Goal: Browse casually

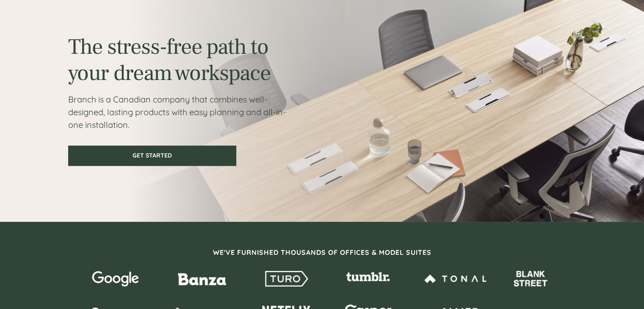
scroll to position [43, 0]
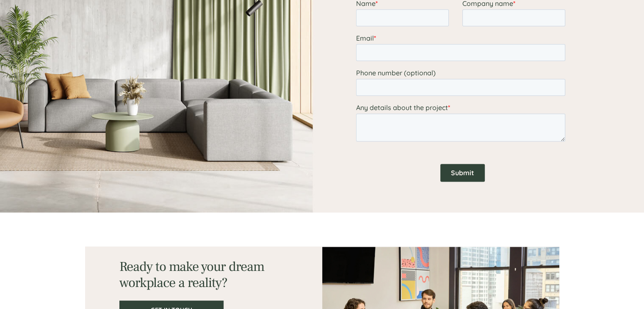
scroll to position [1229, 0]
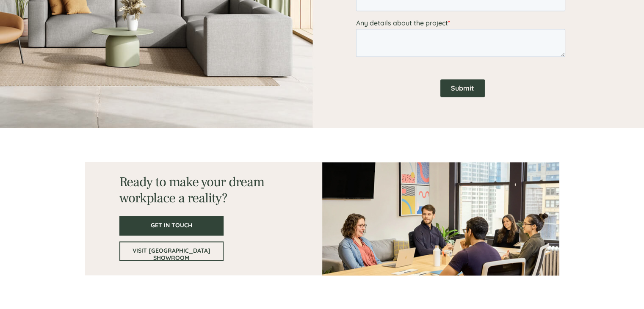
click at [69, 154] on div at bounding box center [322, 218] width 508 height 181
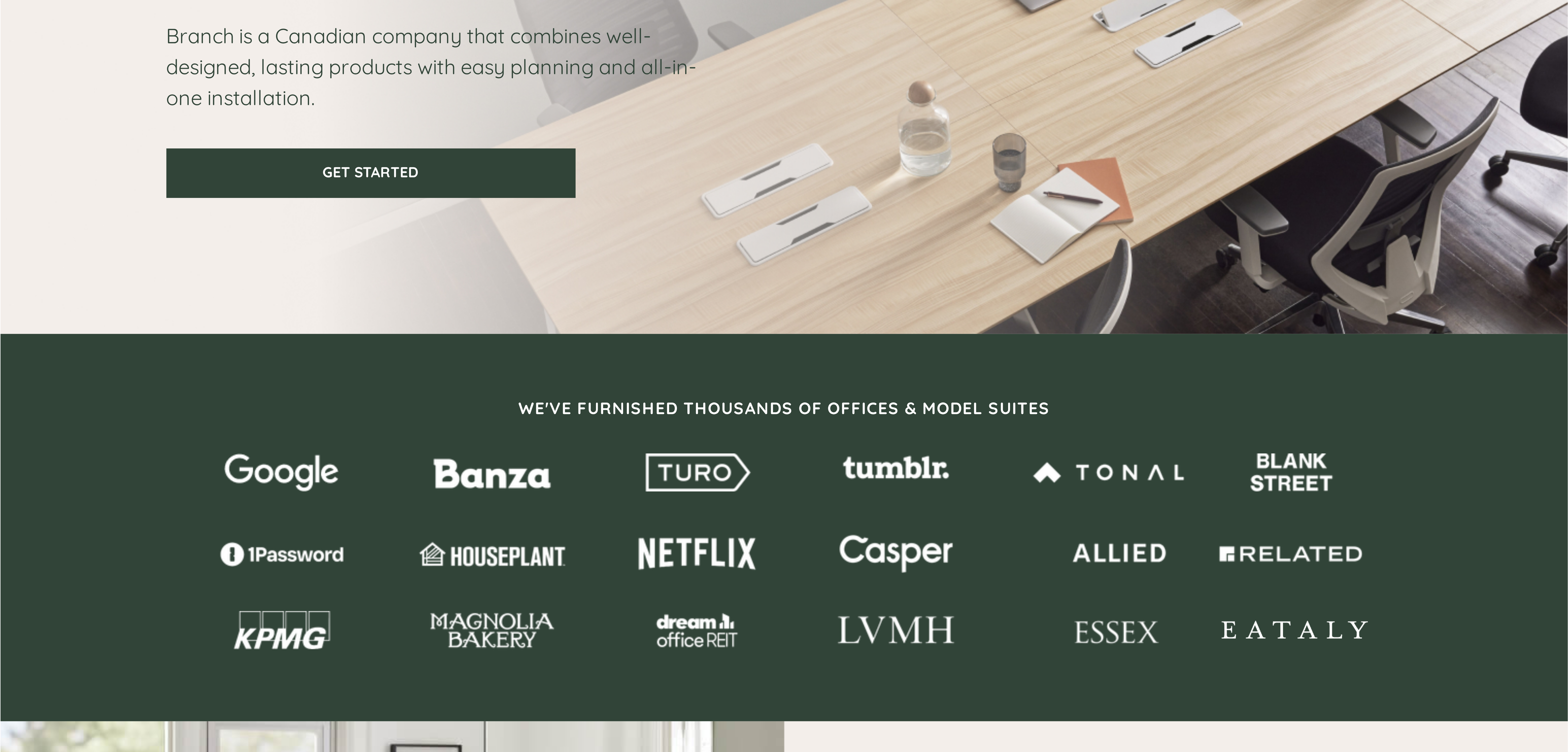
scroll to position [0, 0]
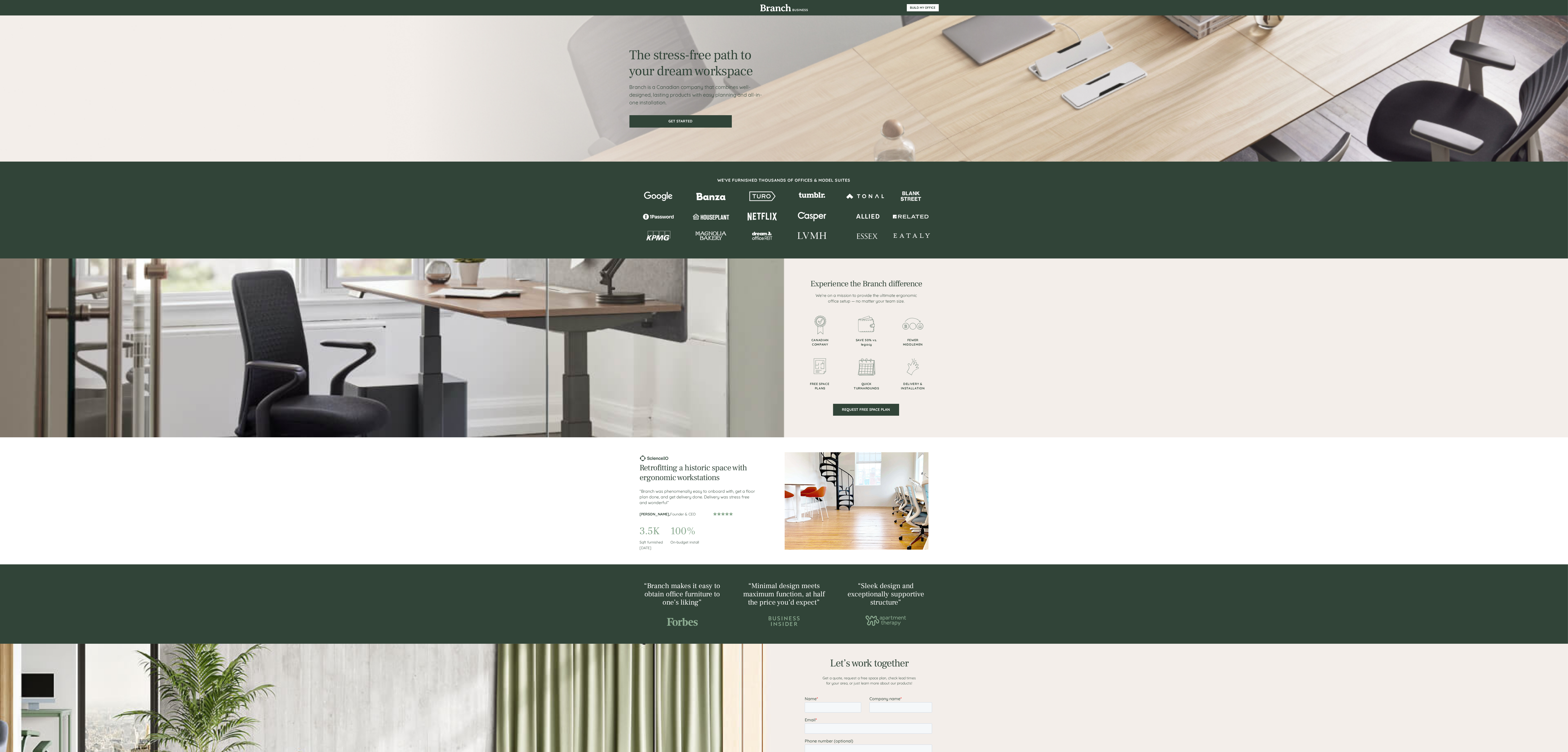
click at [392, 188] on div at bounding box center [784, 501] width 1568 height 127
click at [392, 188] on div at bounding box center [784, 348] width 1568 height 179
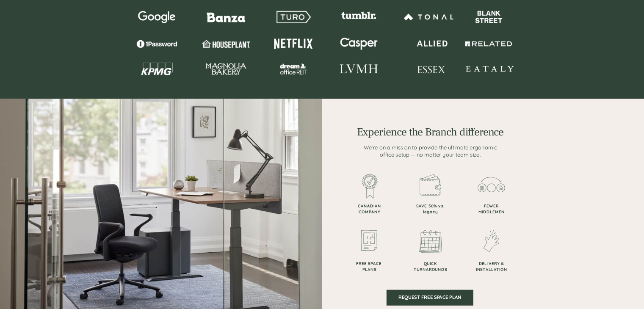
scroll to position [301, 0]
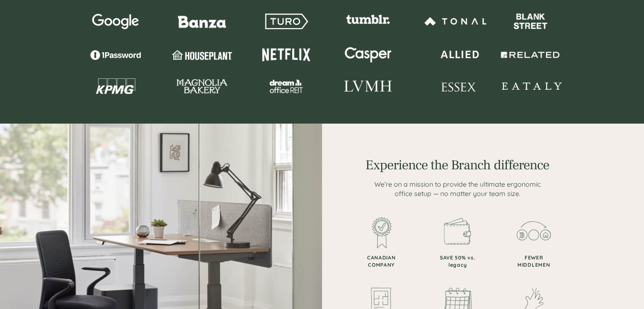
click at [329, 142] on div at bounding box center [322, 271] width 508 height 294
click at [276, 152] on div at bounding box center [322, 271] width 508 height 294
click at [185, 87] on img at bounding box center [202, 86] width 57 height 17
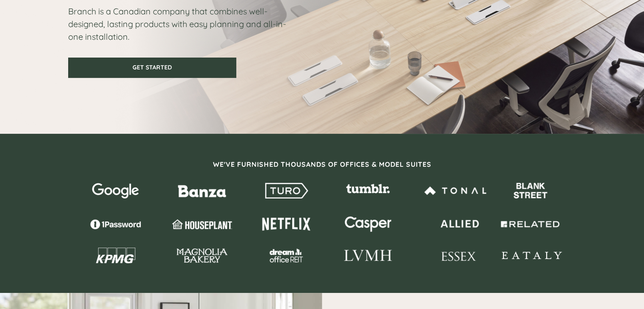
scroll to position [0, 0]
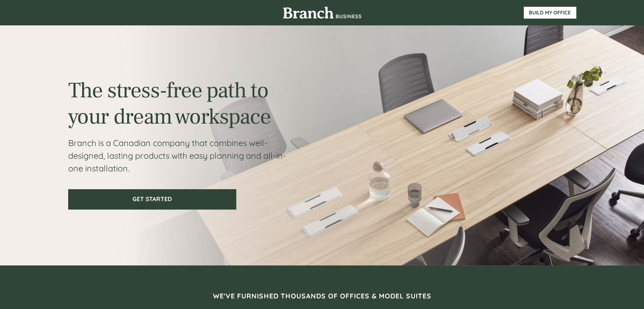
click at [303, 99] on div at bounding box center [200, 145] width 265 height 130
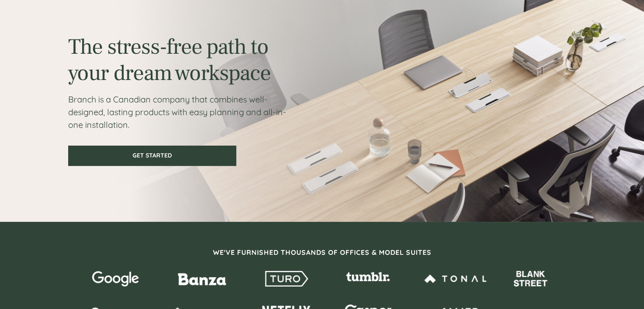
scroll to position [1, 0]
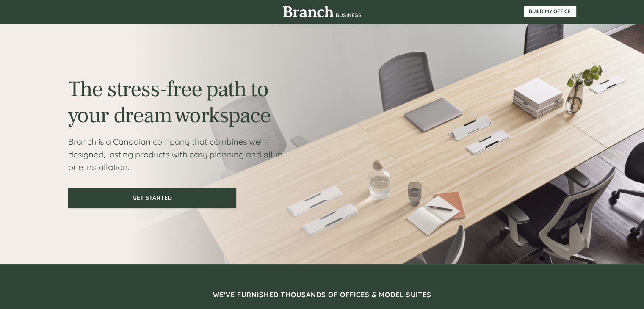
click at [328, 87] on div at bounding box center [200, 144] width 265 height 130
click at [307, 95] on div at bounding box center [200, 144] width 265 height 130
